Goal: Task Accomplishment & Management: Manage account settings

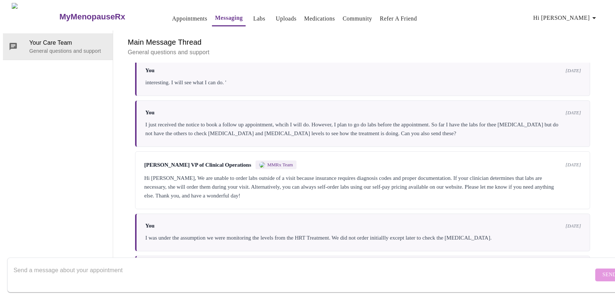
scroll to position [670, 0]
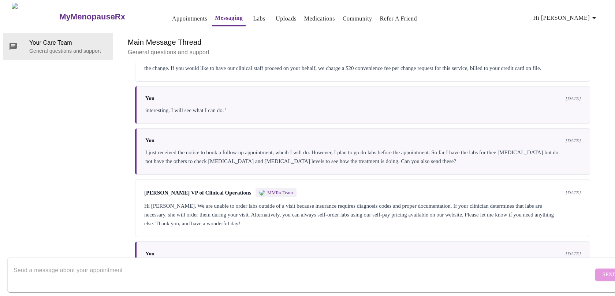
click at [276, 16] on link "Uploads" at bounding box center [286, 19] width 21 height 10
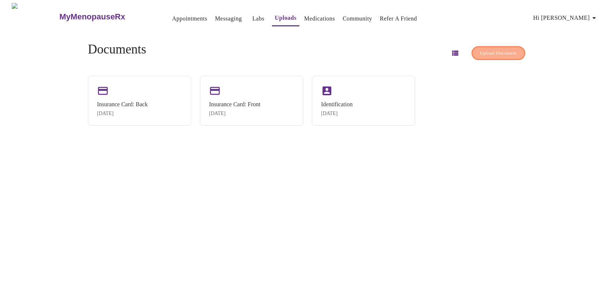
click at [492, 55] on button "Upload Document" at bounding box center [499, 53] width 54 height 14
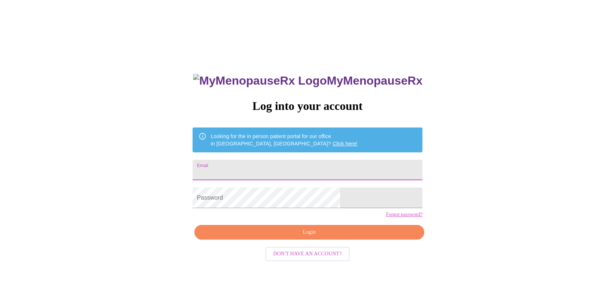
click at [283, 163] on input "Email" at bounding box center [308, 170] width 230 height 21
click at [249, 170] on input "Email" at bounding box center [308, 170] width 230 height 21
type input "[EMAIL_ADDRESS][DOMAIN_NAME]"
click at [284, 237] on span "Login" at bounding box center [309, 232] width 213 height 9
click at [290, 237] on span "Login" at bounding box center [309, 232] width 213 height 9
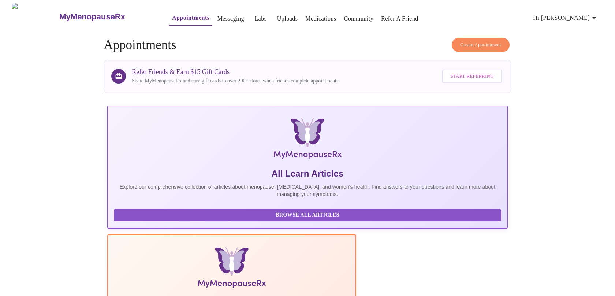
click at [280, 18] on link "Uploads" at bounding box center [287, 19] width 21 height 10
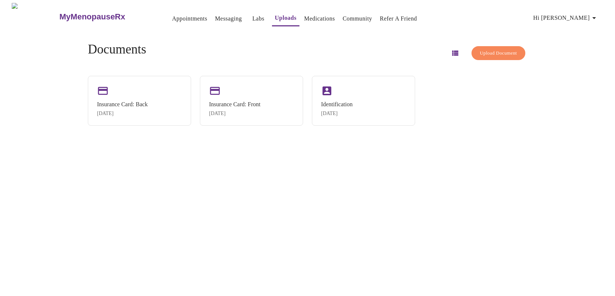
click at [483, 46] on button "Upload Document" at bounding box center [499, 53] width 54 height 14
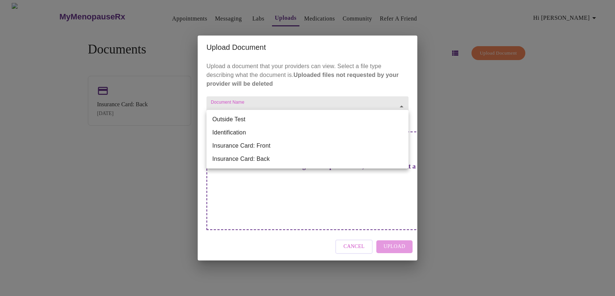
click at [297, 120] on body "MyMenopauseRx Appointments Messaging Labs Uploads Medications Community Refer a…" at bounding box center [307, 151] width 609 height 296
click at [252, 119] on li "Outside Test" at bounding box center [308, 119] width 202 height 13
type input "Outside Test"
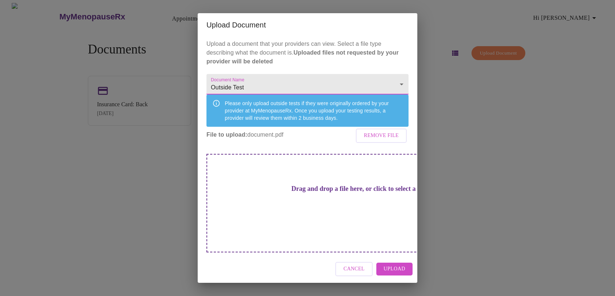
click at [396, 264] on span "Upload" at bounding box center [395, 268] width 22 height 9
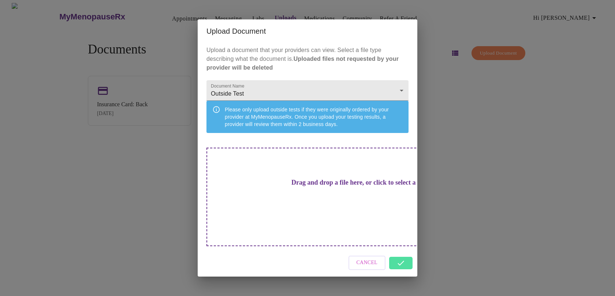
click at [399, 259] on div "Cancel" at bounding box center [308, 262] width 220 height 27
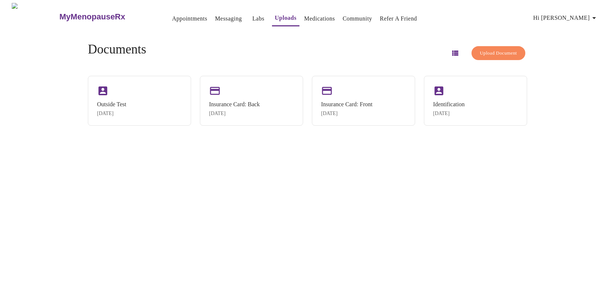
click at [215, 18] on link "Messaging" at bounding box center [228, 19] width 27 height 10
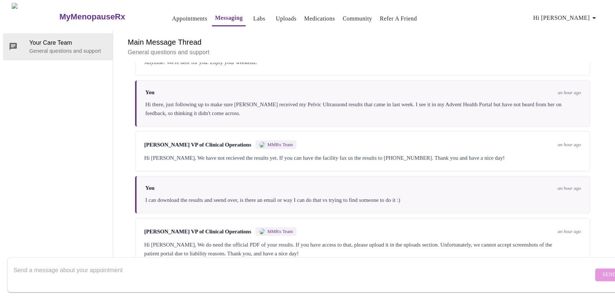
scroll to position [1840, 0]
click at [195, 263] on textarea "Send a message about your appointment" at bounding box center [304, 274] width 580 height 23
click at [167, 264] on textarea "I just uploaded the PDF, let me know if it does not look coorrect" at bounding box center [304, 274] width 580 height 23
type textarea "I just uploaded the PDF, let me know if it does not look correct"
click at [603, 270] on span "Send" at bounding box center [610, 274] width 14 height 9
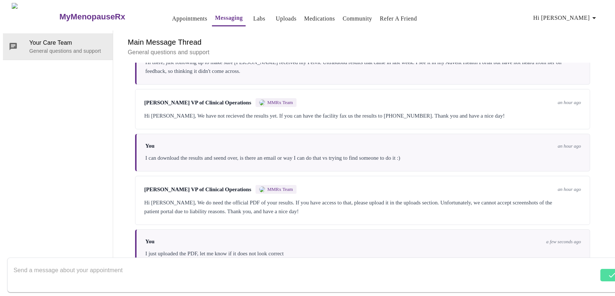
scroll to position [1884, 0]
